Goal: Task Accomplishment & Management: Complete application form

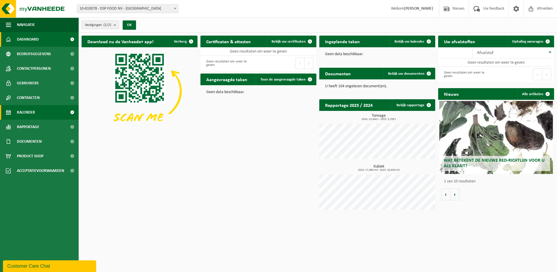
click at [25, 110] on span "Kalender" at bounding box center [26, 112] width 18 height 15
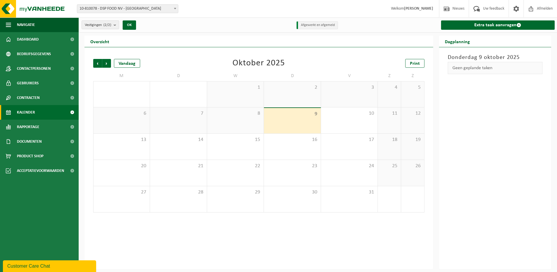
click at [36, 118] on link "Kalender" at bounding box center [39, 112] width 79 height 15
click at [506, 22] on link "Extra taak aanvragen" at bounding box center [498, 24] width 114 height 9
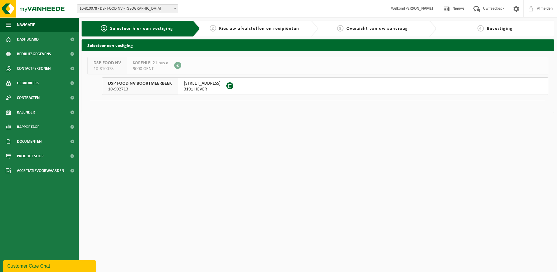
click at [165, 8] on span "10-810078 - DSP FOOD NV - [GEOGRAPHIC_DATA]" at bounding box center [127, 9] width 101 height 8
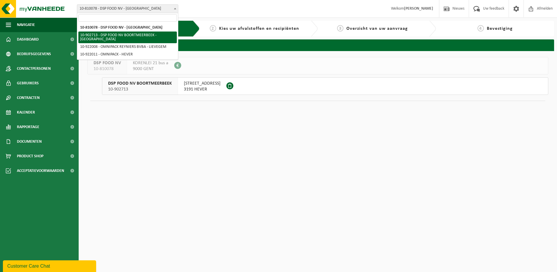
select select "120954"
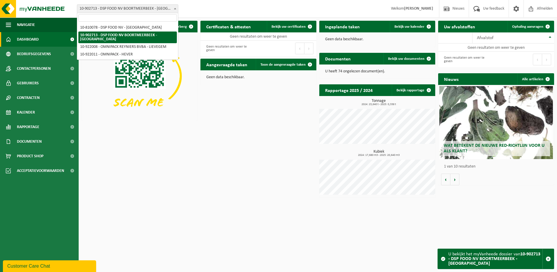
click at [174, 8] on b at bounding box center [175, 8] width 2 height 1
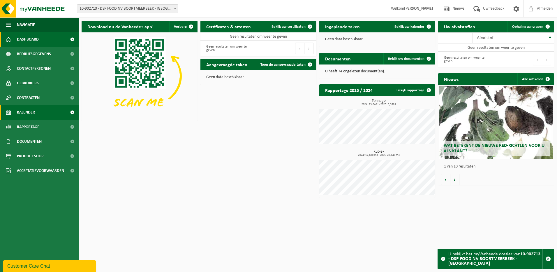
click at [39, 112] on link "Kalender" at bounding box center [39, 112] width 79 height 15
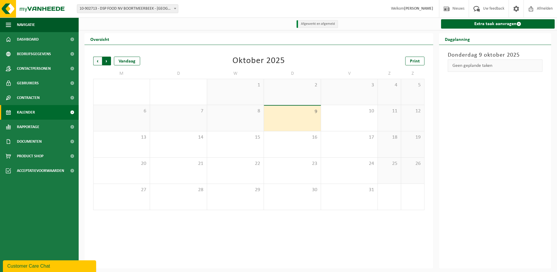
click at [100, 62] on span "Vorige" at bounding box center [97, 61] width 9 height 9
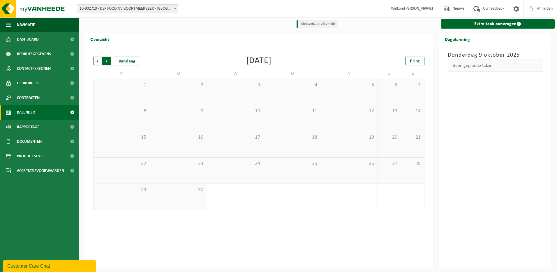
click at [99, 62] on span "Vorige" at bounding box center [97, 61] width 9 height 9
click at [109, 61] on span "Volgende" at bounding box center [106, 61] width 9 height 9
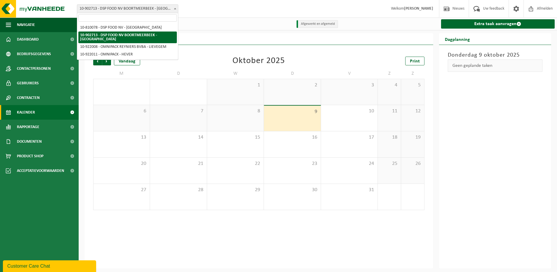
click at [174, 8] on b at bounding box center [175, 8] width 2 height 1
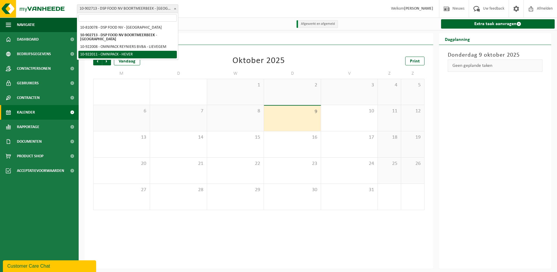
select select "130384"
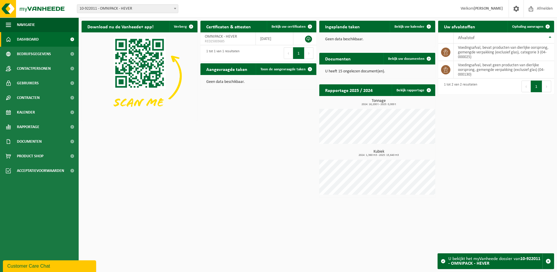
drag, startPoint x: 23, startPoint y: 115, endPoint x: 97, endPoint y: 59, distance: 93.0
click at [23, 115] on span "Kalender" at bounding box center [26, 112] width 18 height 15
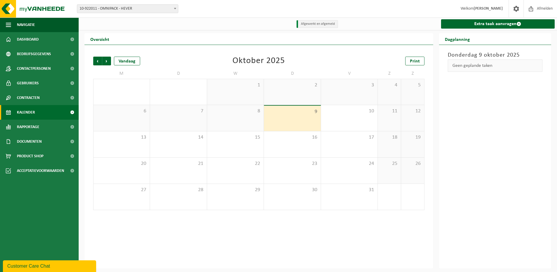
click at [175, 8] on b at bounding box center [175, 8] width 2 height 1
click at [98, 61] on span "Vorige" at bounding box center [97, 61] width 9 height 9
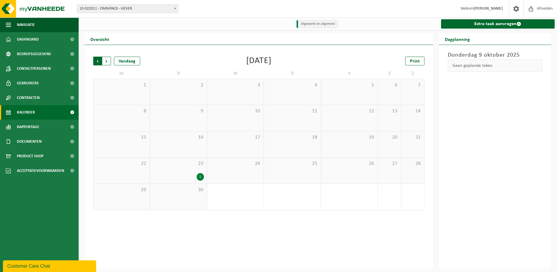
click at [107, 61] on span "Volgende" at bounding box center [106, 61] width 9 height 9
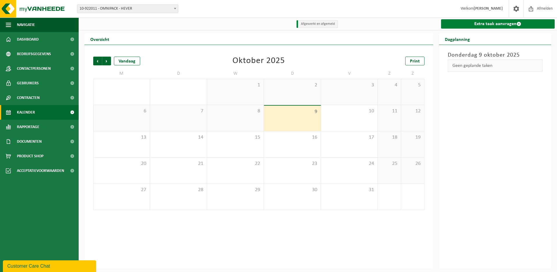
click at [489, 23] on link "Extra taak aanvragen" at bounding box center [498, 23] width 114 height 9
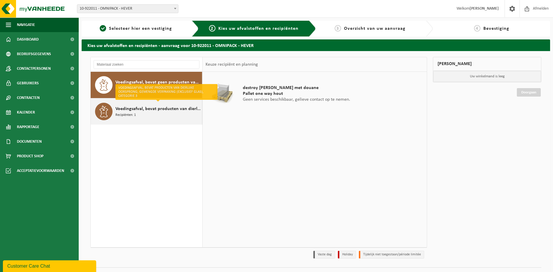
click at [168, 114] on div "Voedingsafval, bevat producten van dierlijke oorsprong, gemengde verpakking (ex…" at bounding box center [157, 111] width 85 height 17
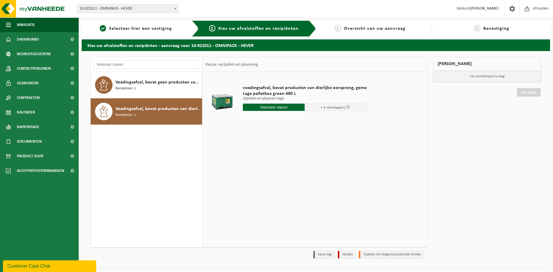
click at [279, 107] on input "text" at bounding box center [274, 106] width 62 height 7
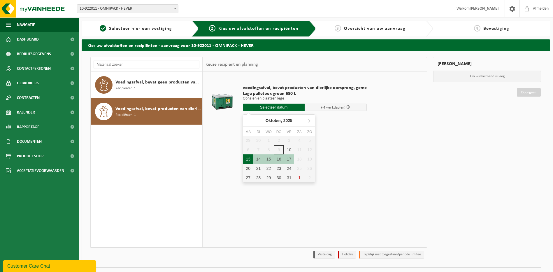
click at [249, 158] on div "13" at bounding box center [248, 158] width 10 height 9
type input "Van 2025-10-13"
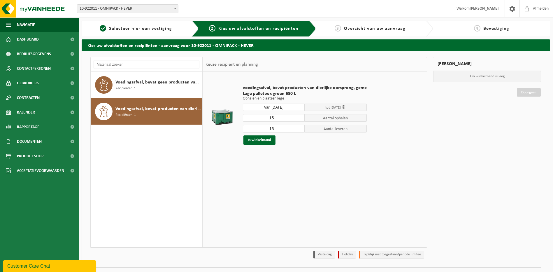
drag, startPoint x: 286, startPoint y: 119, endPoint x: 258, endPoint y: 119, distance: 27.7
click at [258, 119] on input "15" at bounding box center [274, 118] width 62 height 8
type input "10"
drag, startPoint x: 281, startPoint y: 128, endPoint x: 274, endPoint y: 128, distance: 7.6
click at [274, 128] on input "15" at bounding box center [274, 129] width 62 height 8
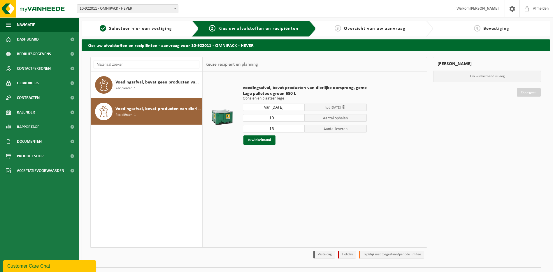
drag, startPoint x: 263, startPoint y: 126, endPoint x: 260, endPoint y: 126, distance: 3.5
click at [260, 126] on input "15" at bounding box center [274, 129] width 62 height 8
type input "10"
click at [260, 140] on button "In winkelmand" at bounding box center [259, 139] width 32 height 9
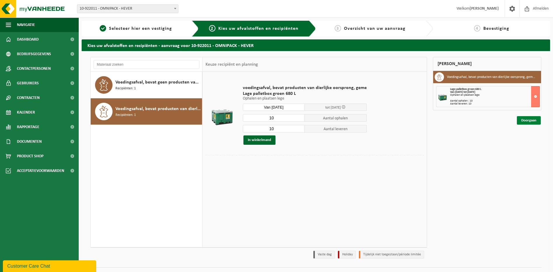
click at [526, 119] on link "Doorgaan" at bounding box center [529, 120] width 24 height 8
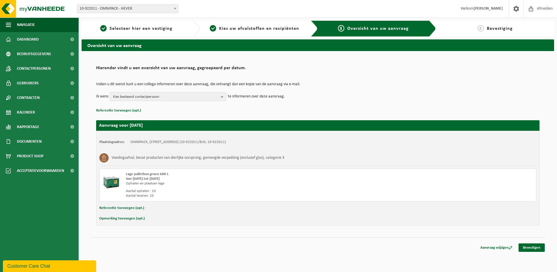
click at [222, 100] on button "Kies bestaand contactpersoon" at bounding box center [168, 96] width 117 height 9
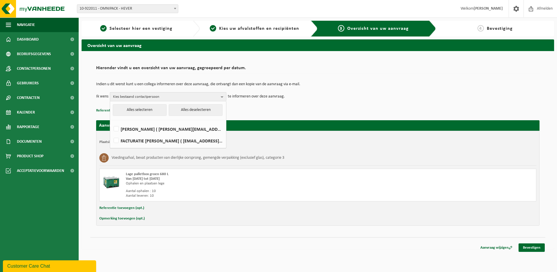
click at [222, 99] on b "button" at bounding box center [223, 96] width 5 height 8
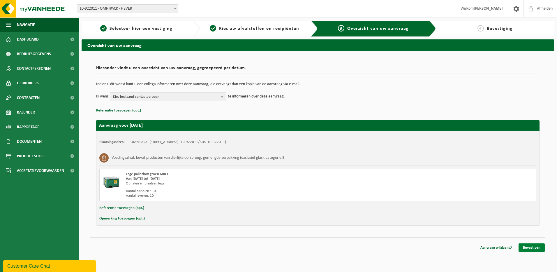
click at [533, 245] on link "Bevestigen" at bounding box center [532, 247] width 26 height 8
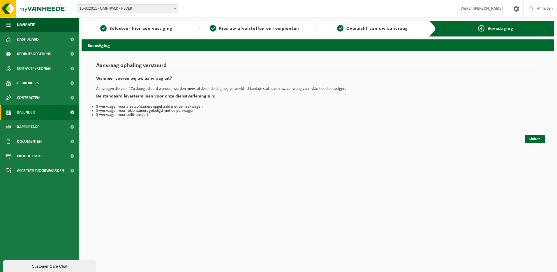
click at [33, 110] on span "Kalender" at bounding box center [26, 112] width 18 height 15
